Goal: Information Seeking & Learning: Learn about a topic

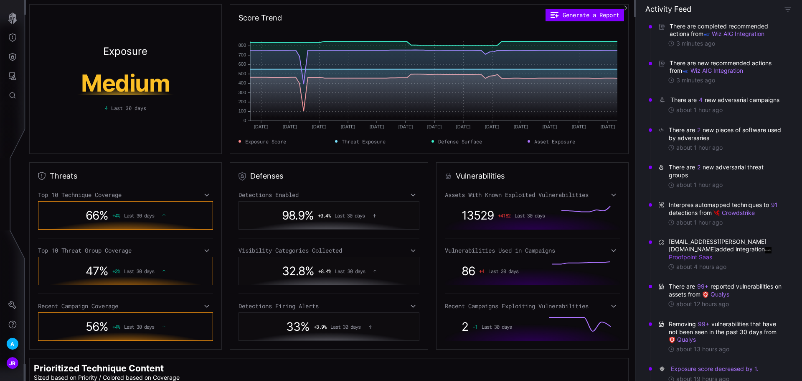
click at [726, 258] on link "Proofpoint Saas" at bounding box center [721, 252] width 104 height 15
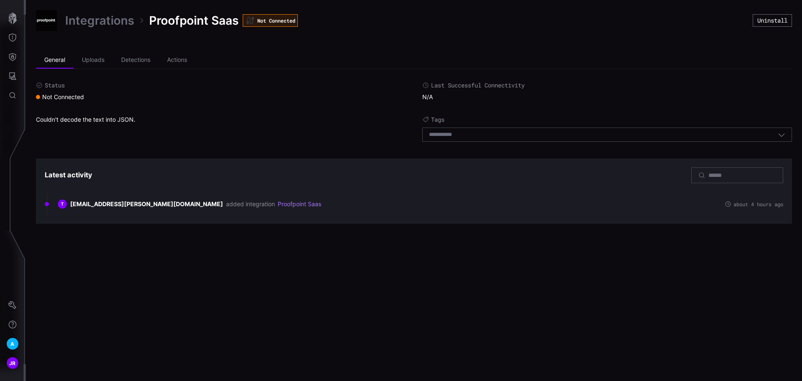
click at [116, 20] on link "Integrations" at bounding box center [99, 20] width 69 height 15
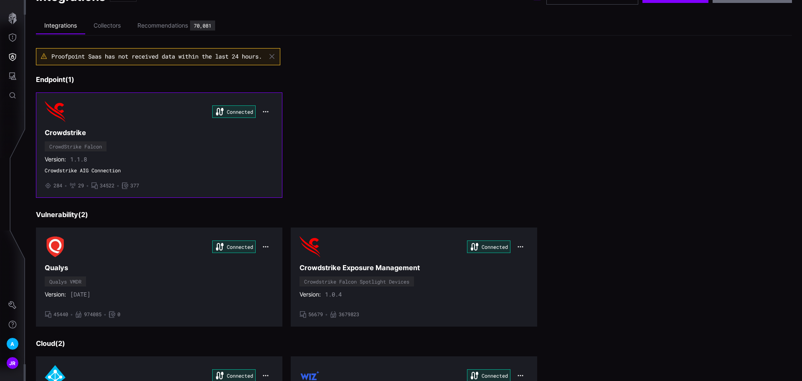
scroll to position [42, 0]
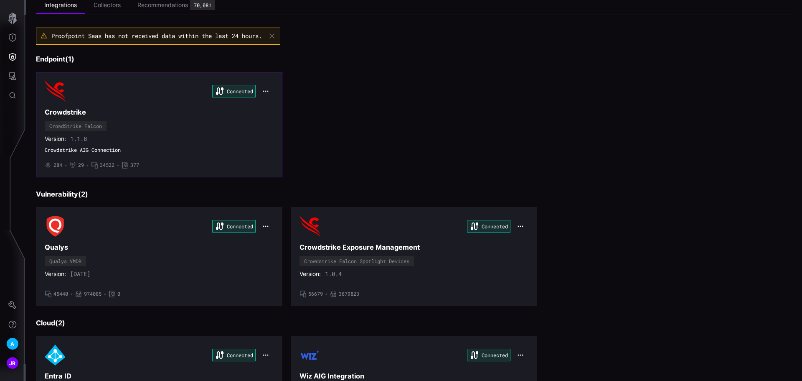
click at [265, 92] on icon "button" at bounding box center [265, 91] width 7 height 7
click at [275, 110] on div "Edit" at bounding box center [279, 109] width 28 height 7
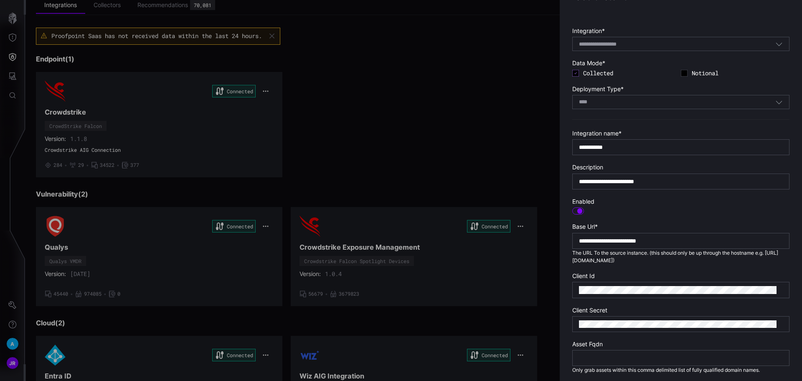
scroll to position [0, 0]
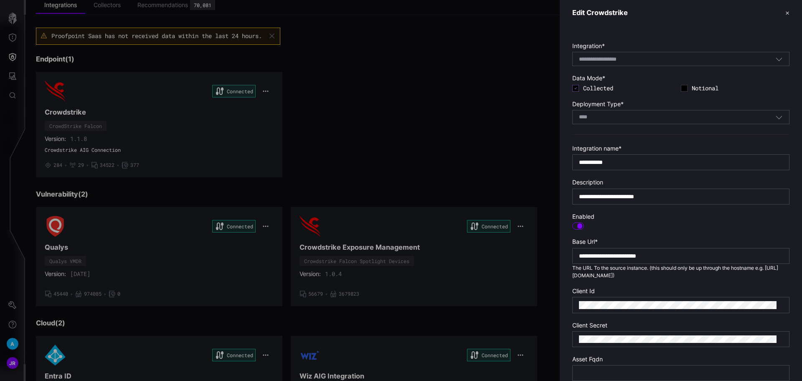
click at [783, 12] on header "Edit Crowdstrike ✕" at bounding box center [681, 12] width 242 height 25
click at [785, 12] on button "✕" at bounding box center [787, 12] width 4 height 9
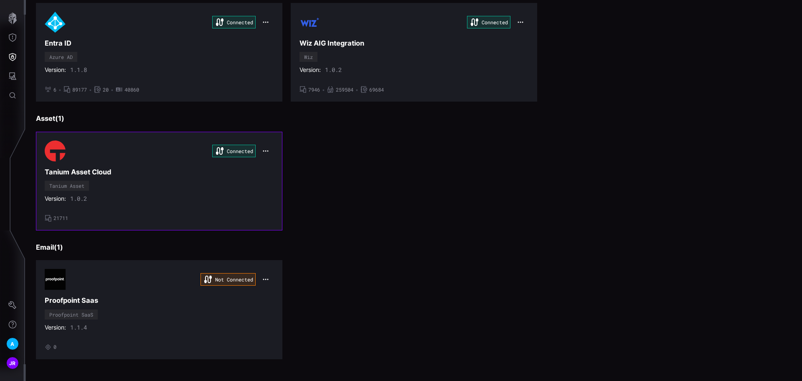
scroll to position [375, 0]
click at [266, 277] on icon "button" at bounding box center [265, 278] width 7 height 7
click at [280, 297] on div "Edit" at bounding box center [279, 296] width 28 height 7
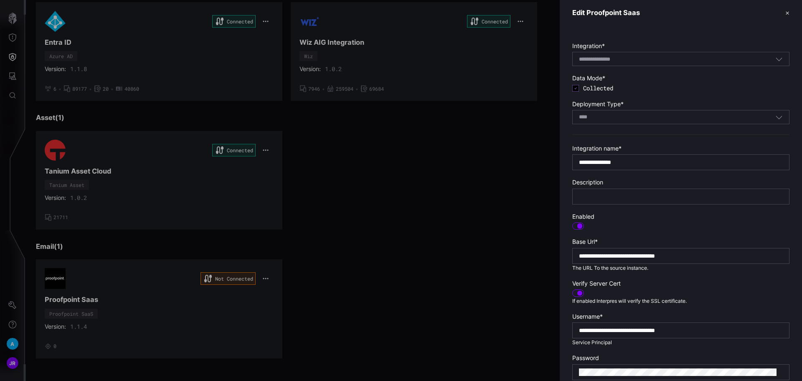
click at [785, 13] on button "✕" at bounding box center [787, 12] width 4 height 9
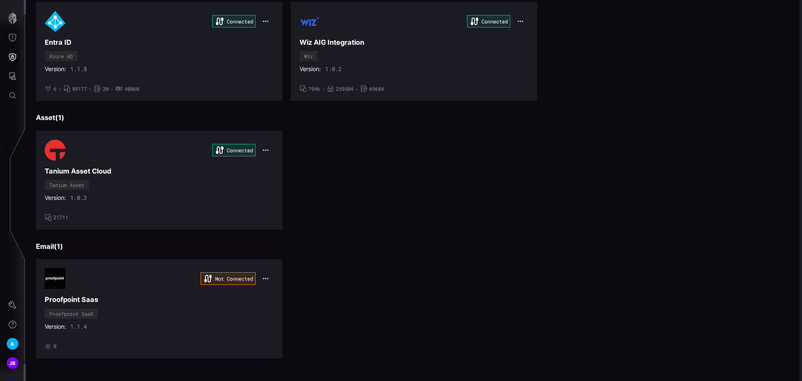
click at [186, 296] on div at bounding box center [401, 190] width 802 height 381
click at [78, 298] on h3 "Proofpoint Saas" at bounding box center [159, 299] width 229 height 9
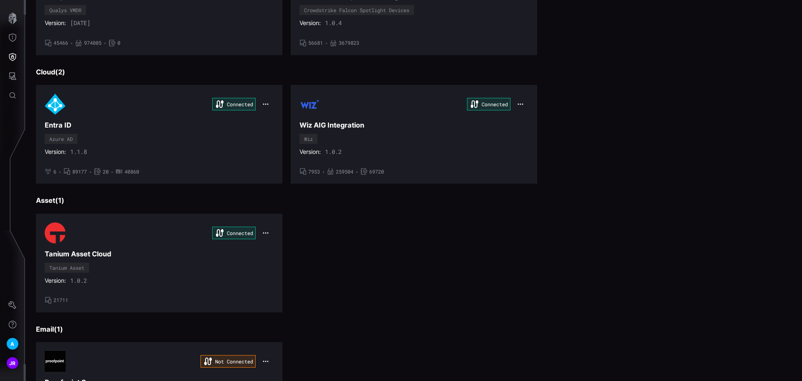
scroll to position [375, 0]
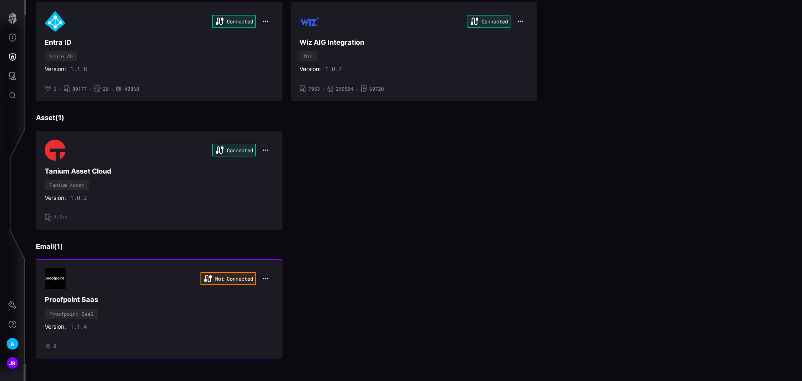
click at [263, 276] on icon "button" at bounding box center [265, 278] width 7 height 7
click at [272, 291] on div "Edit" at bounding box center [279, 296] width 37 height 15
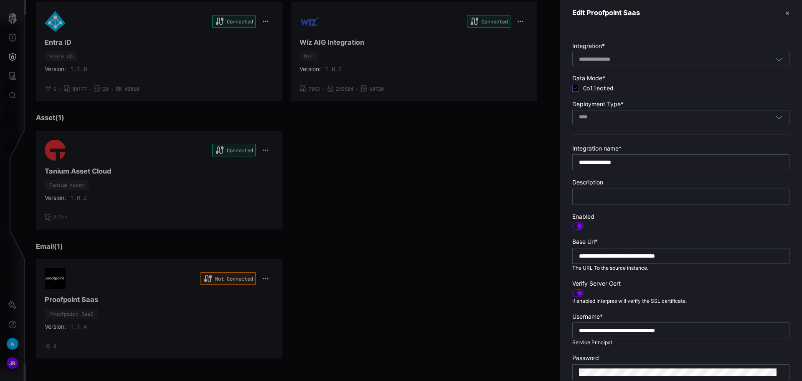
scroll to position [42, 0]
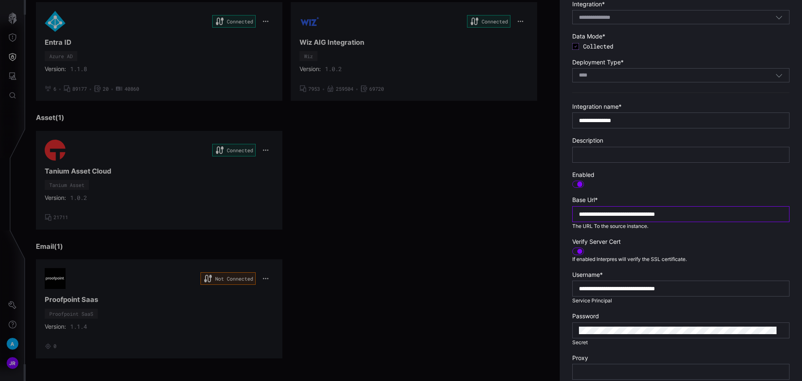
drag, startPoint x: 713, startPoint y: 213, endPoint x: 582, endPoint y: 219, distance: 131.3
click at [579, 218] on div "**********" at bounding box center [680, 214] width 217 height 16
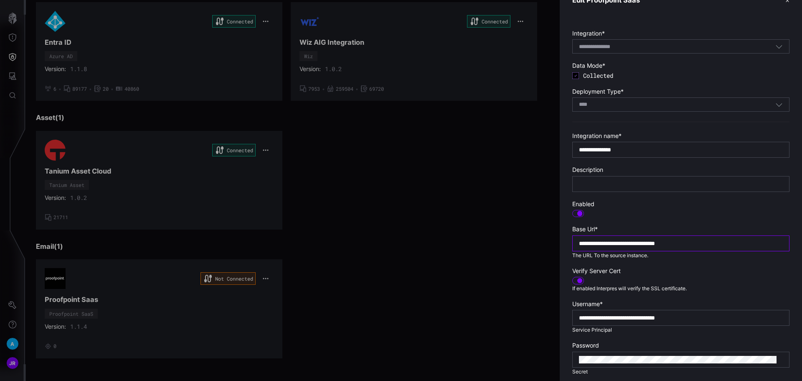
scroll to position [0, 0]
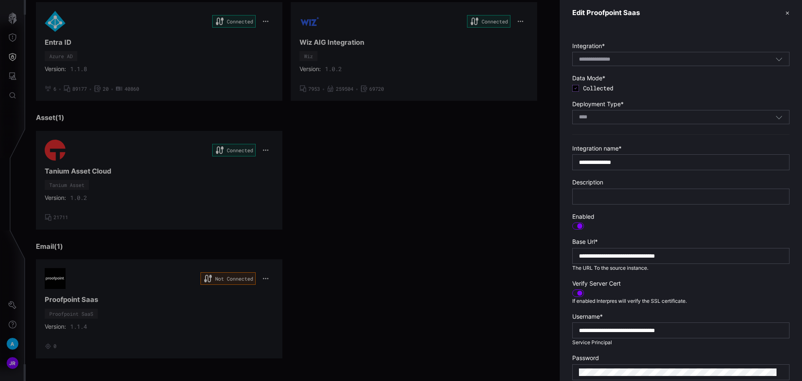
click at [785, 10] on button "✕" at bounding box center [787, 12] width 4 height 9
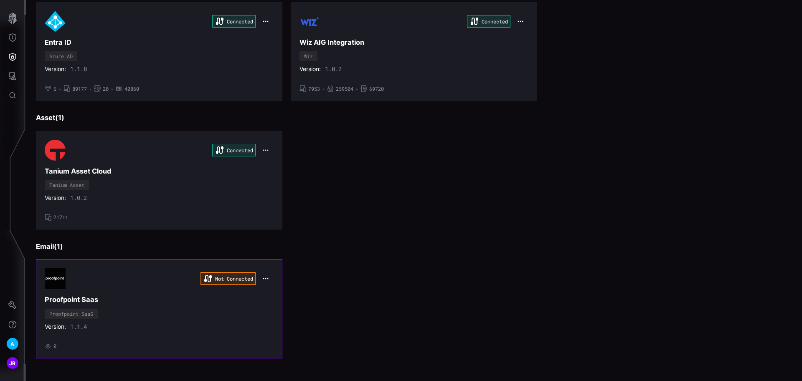
click at [263, 277] on icon "button" at bounding box center [265, 278] width 7 height 7
click at [277, 294] on div "Edit" at bounding box center [279, 296] width 28 height 7
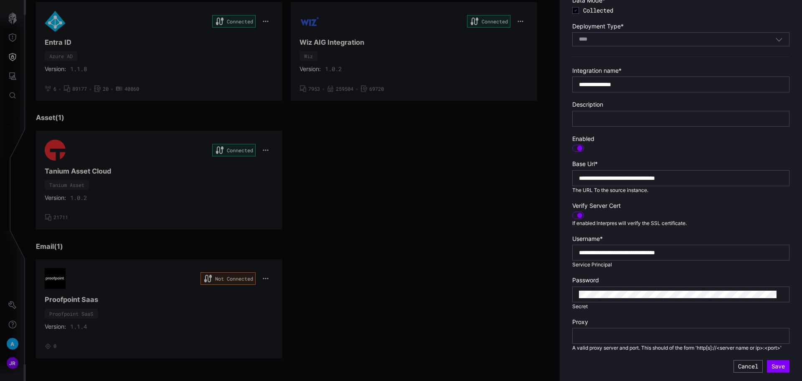
scroll to position [84, 0]
click at [743, 368] on button "Cancel" at bounding box center [747, 366] width 29 height 13
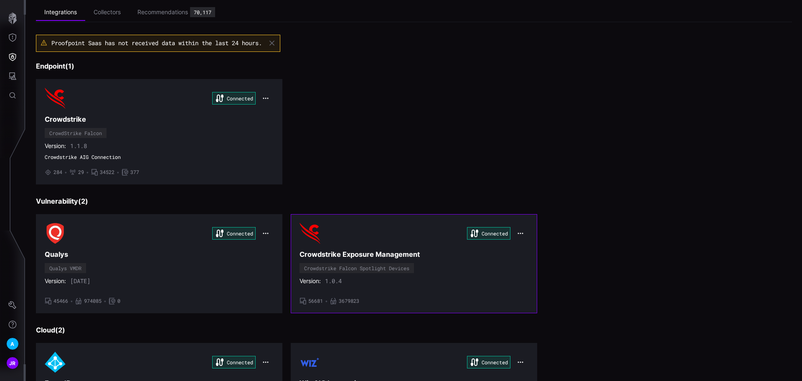
scroll to position [0, 0]
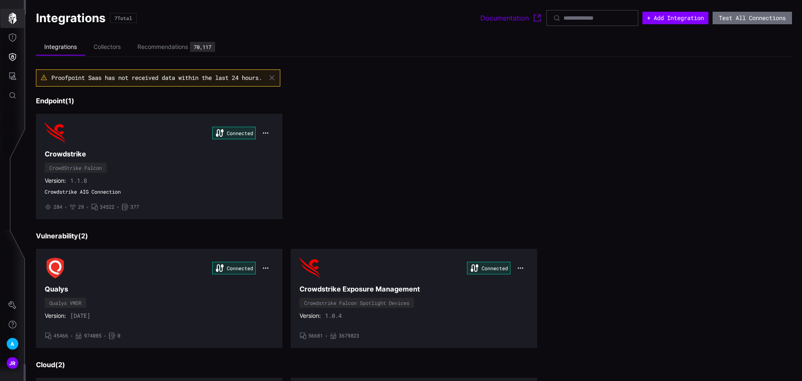
click at [15, 17] on icon "button" at bounding box center [12, 19] width 8 height 12
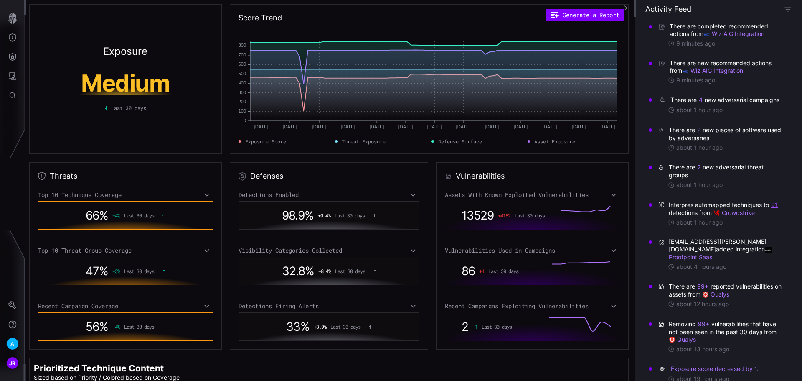
click at [772, 209] on button "91" at bounding box center [775, 204] width 8 height 8
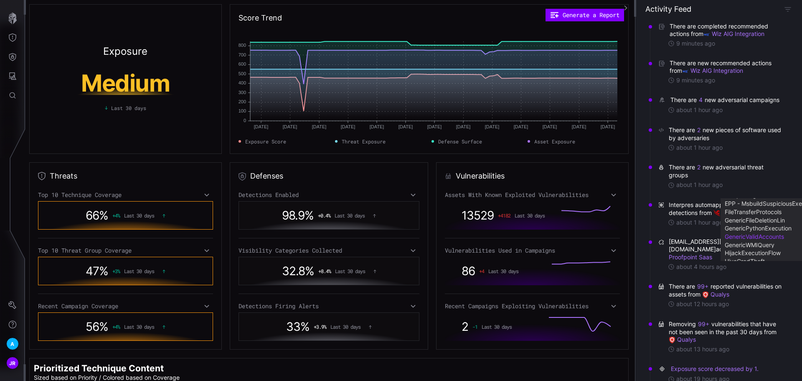
scroll to position [125, 0]
click at [695, 195] on div "There are 2 new adversarial threat groups about 1 hour ago" at bounding box center [720, 176] width 137 height 38
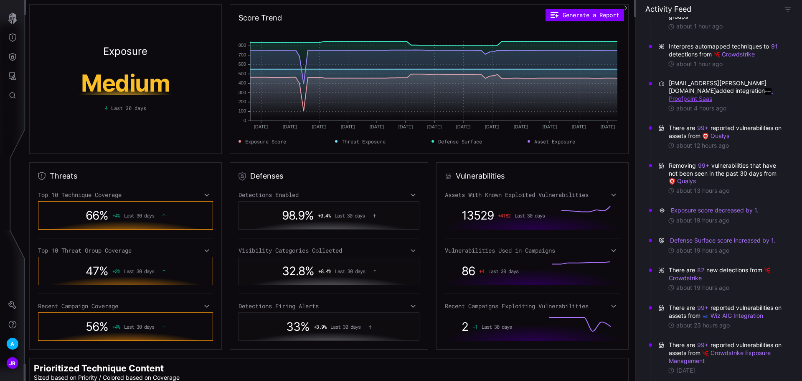
scroll to position [167, 0]
